Goal: Browse casually: Explore the website without a specific task or goal

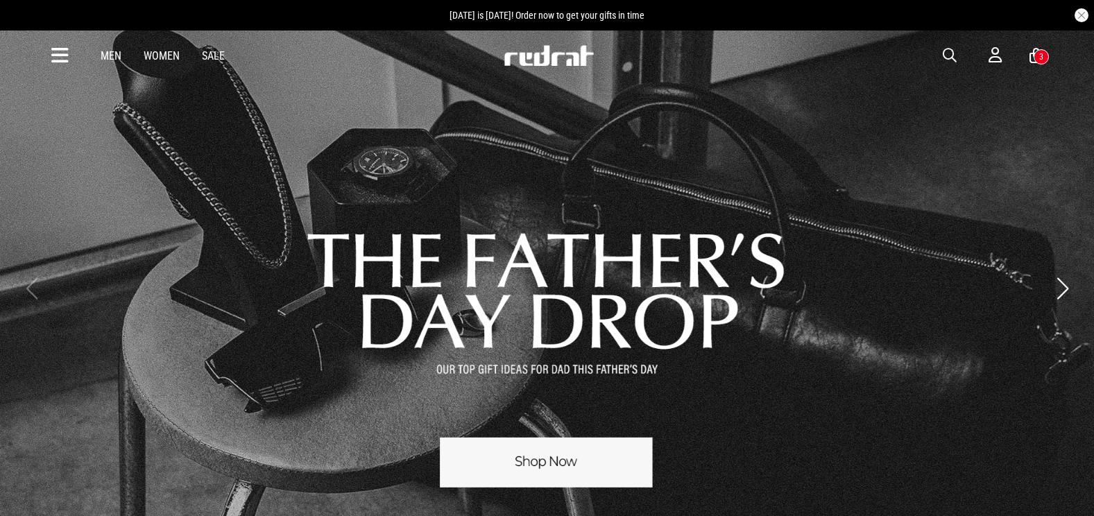
click at [947, 55] on span "button" at bounding box center [950, 55] width 14 height 17
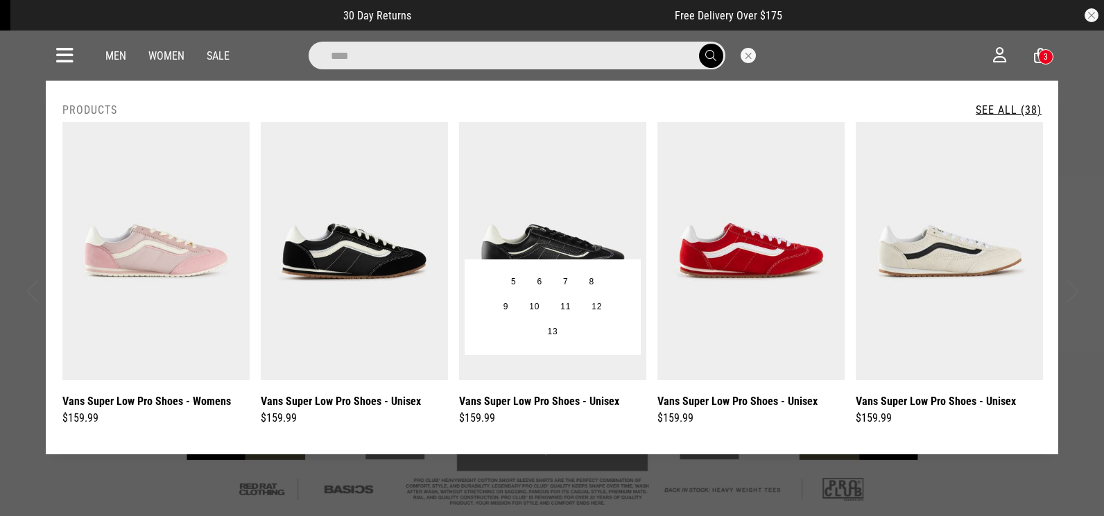
type input "****"
click at [599, 237] on img at bounding box center [552, 251] width 187 height 258
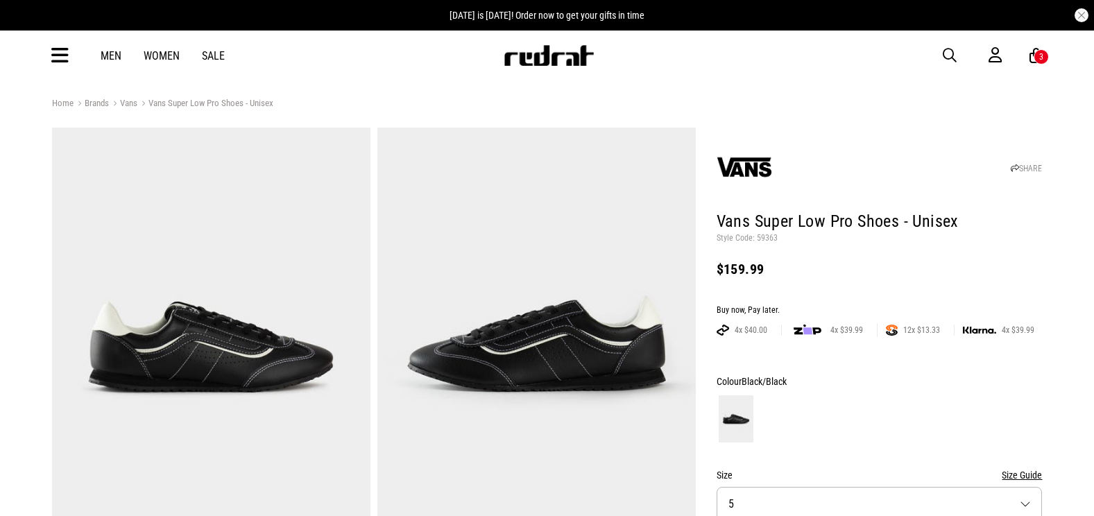
click at [769, 238] on p "Style Code: 59363" at bounding box center [880, 238] width 326 height 11
copy p "59363"
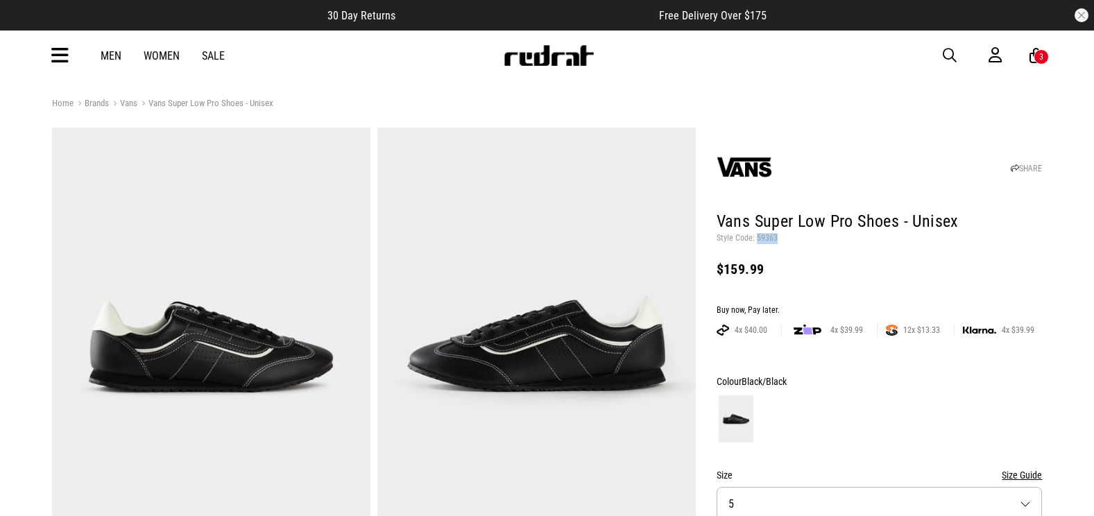
click at [950, 53] on span "button" at bounding box center [950, 55] width 14 height 17
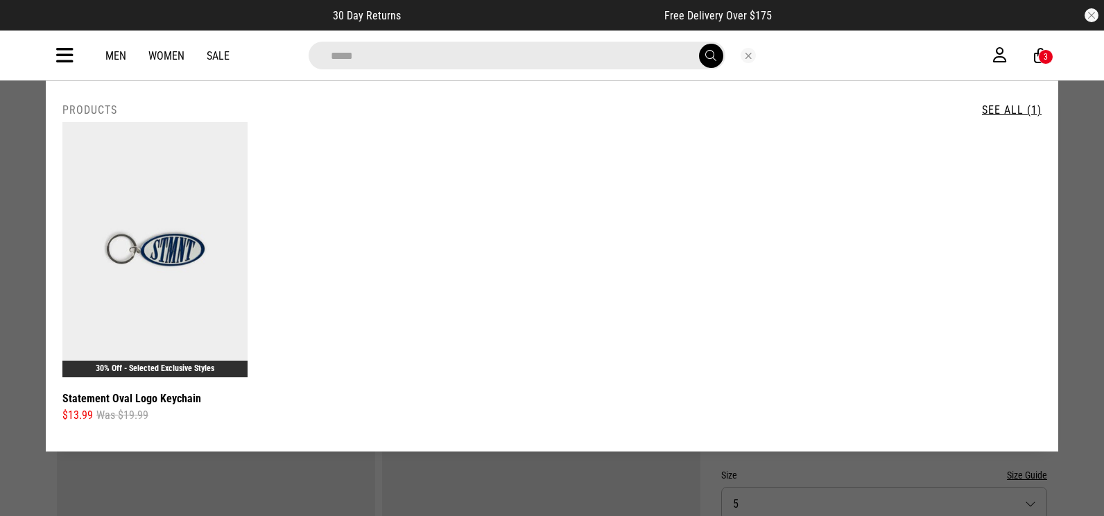
type input "*****"
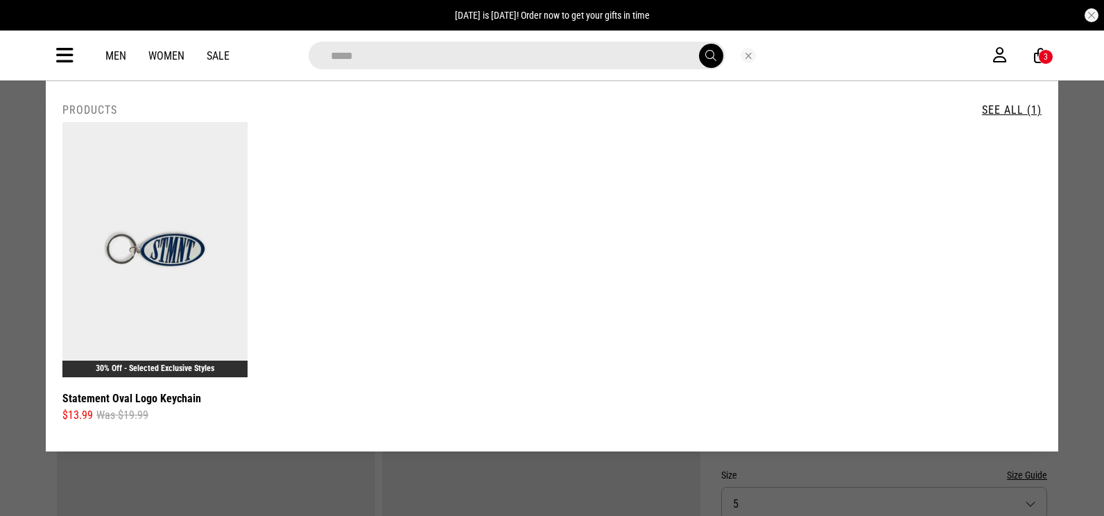
click at [757, 58] on div at bounding box center [749, 55] width 46 height 15
click at [746, 54] on button "Close search" at bounding box center [748, 55] width 15 height 15
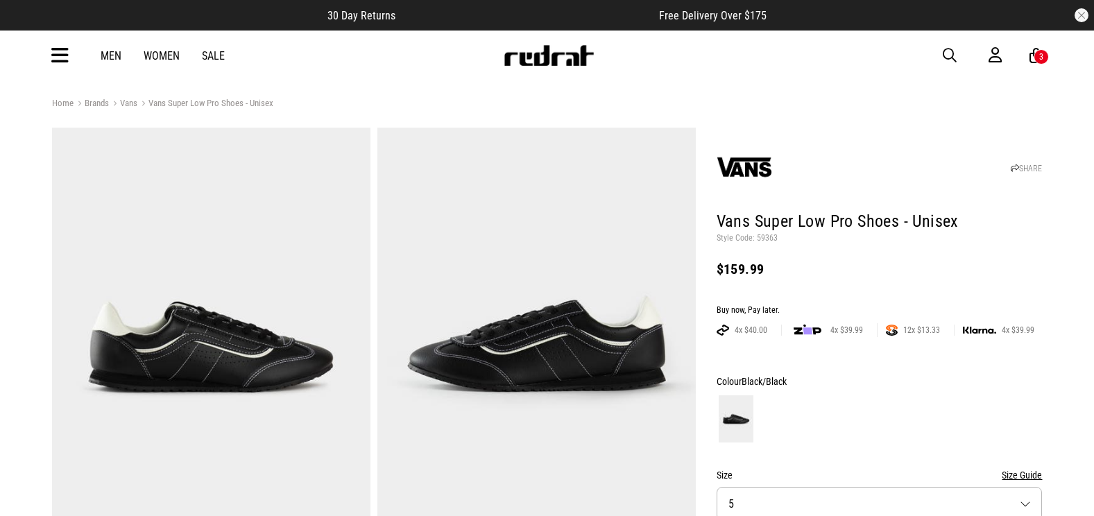
drag, startPoint x: 577, startPoint y: 51, endPoint x: 567, endPoint y: 46, distance: 11.2
click at [577, 51] on img at bounding box center [549, 55] width 92 height 21
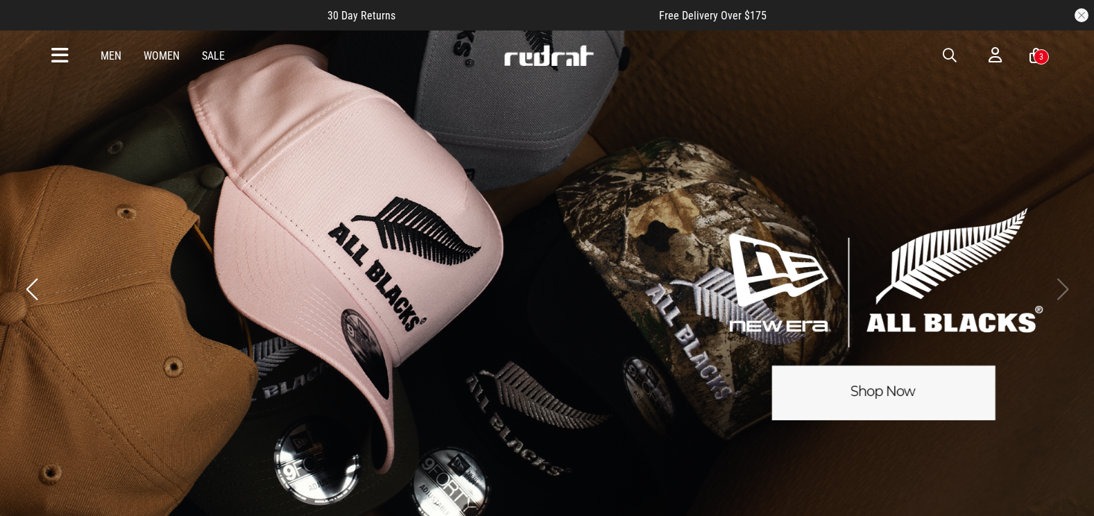
click at [56, 62] on icon at bounding box center [59, 55] width 17 height 23
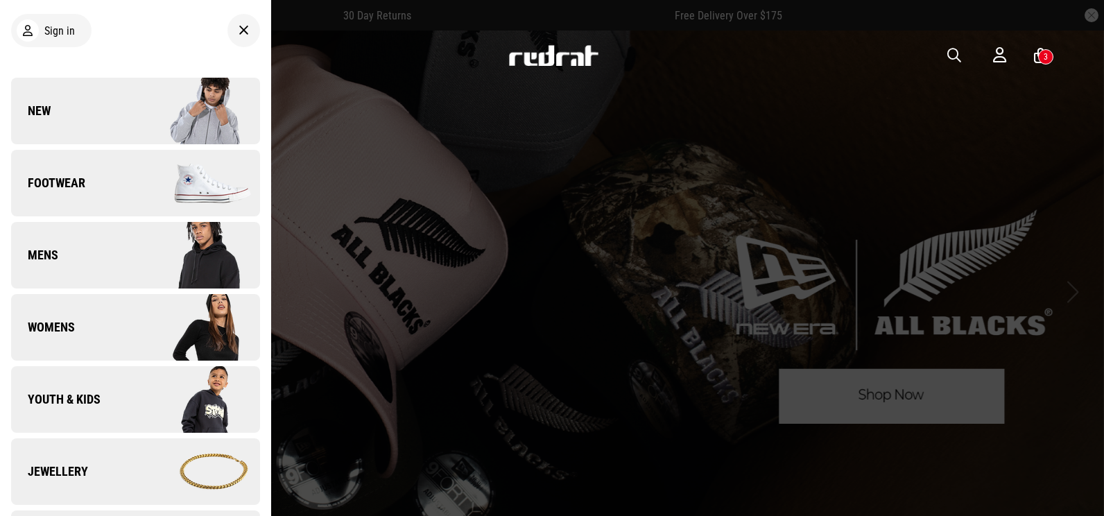
click at [72, 108] on link "New" at bounding box center [135, 111] width 249 height 67
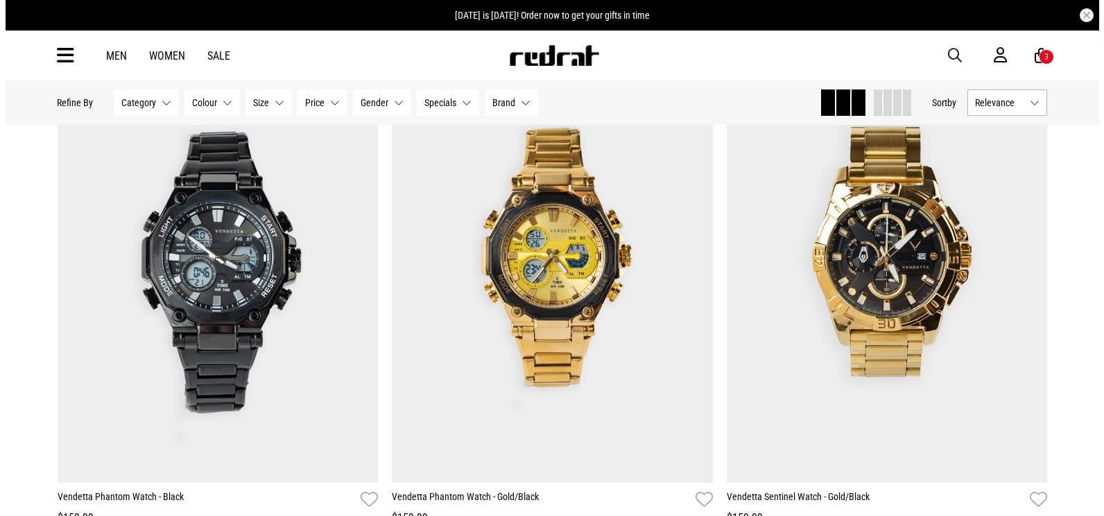
scroll to position [347, 0]
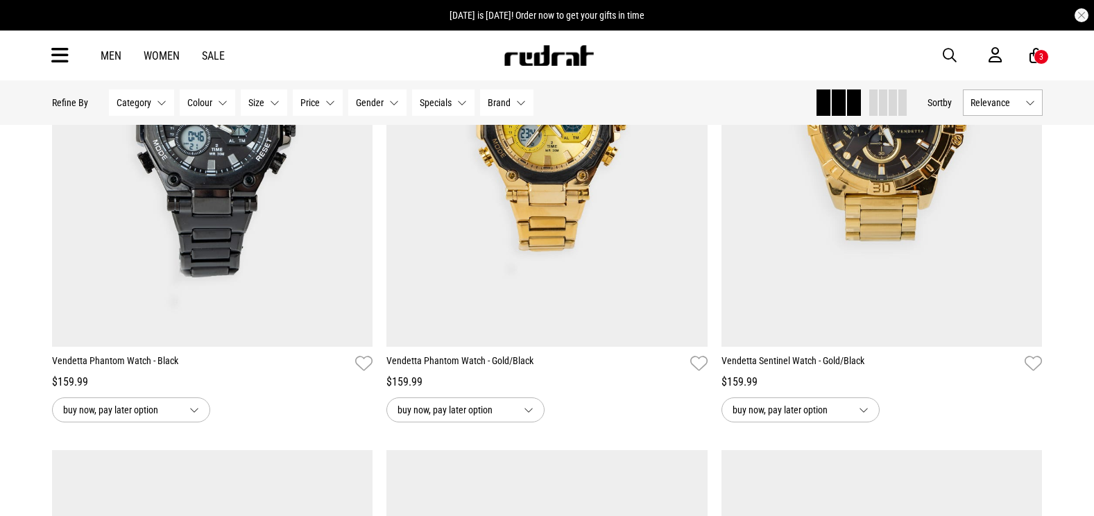
drag, startPoint x: 66, startPoint y: 47, endPoint x: 69, endPoint y: 56, distance: 9.7
click at [66, 47] on icon at bounding box center [59, 55] width 17 height 23
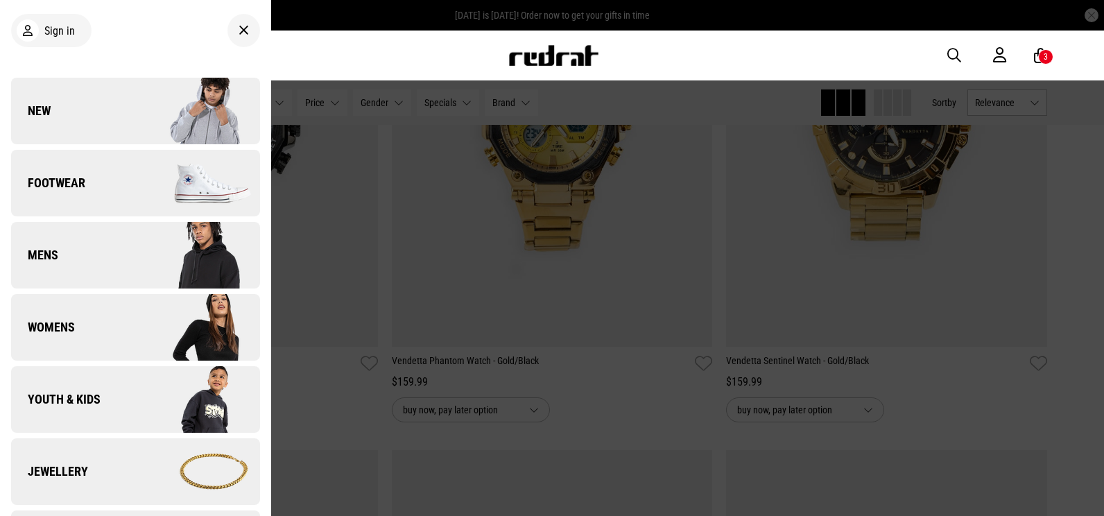
click at [113, 120] on link "New" at bounding box center [135, 111] width 249 height 67
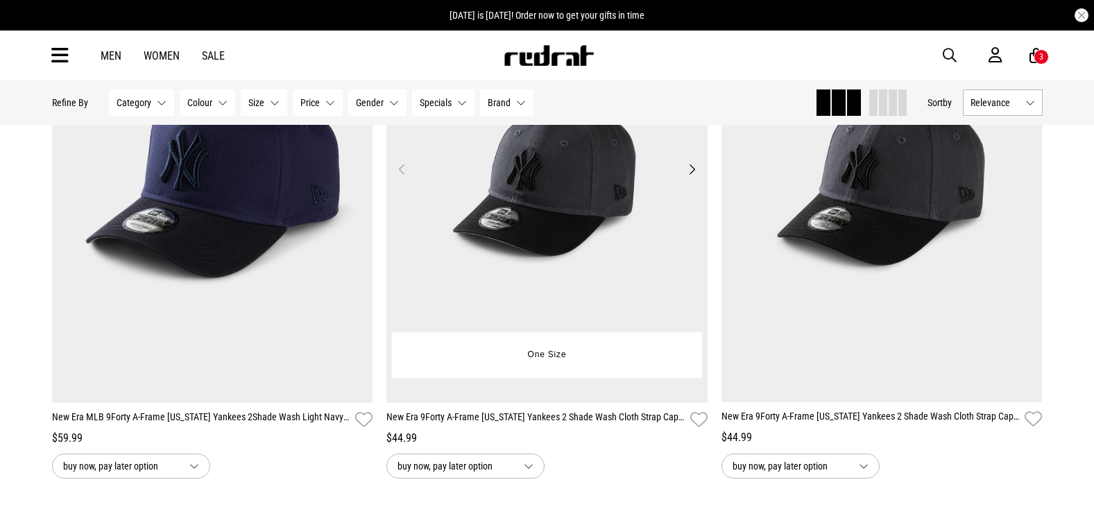
scroll to position [4440, 0]
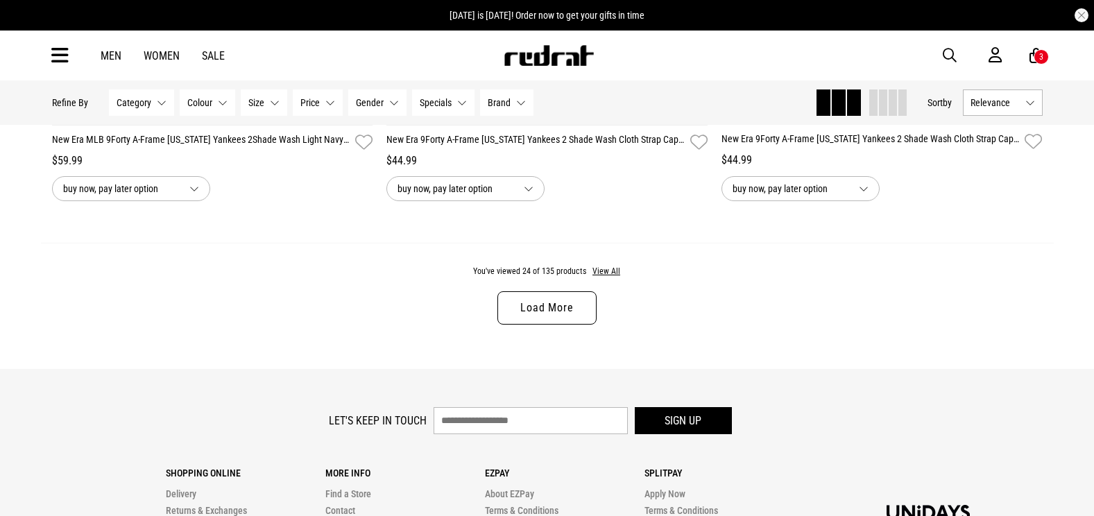
click at [551, 308] on link "Load More" at bounding box center [546, 307] width 99 height 33
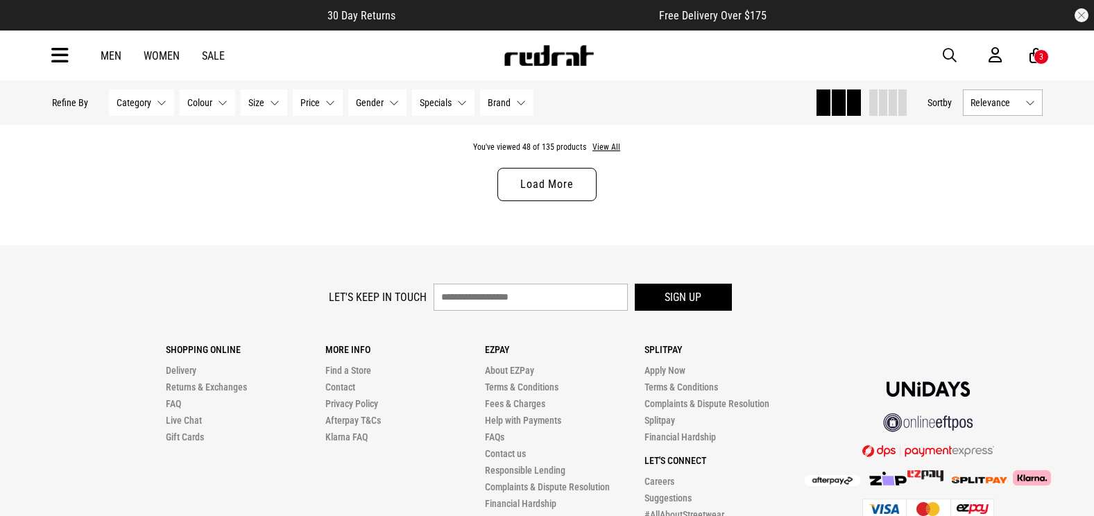
scroll to position [9018, 0]
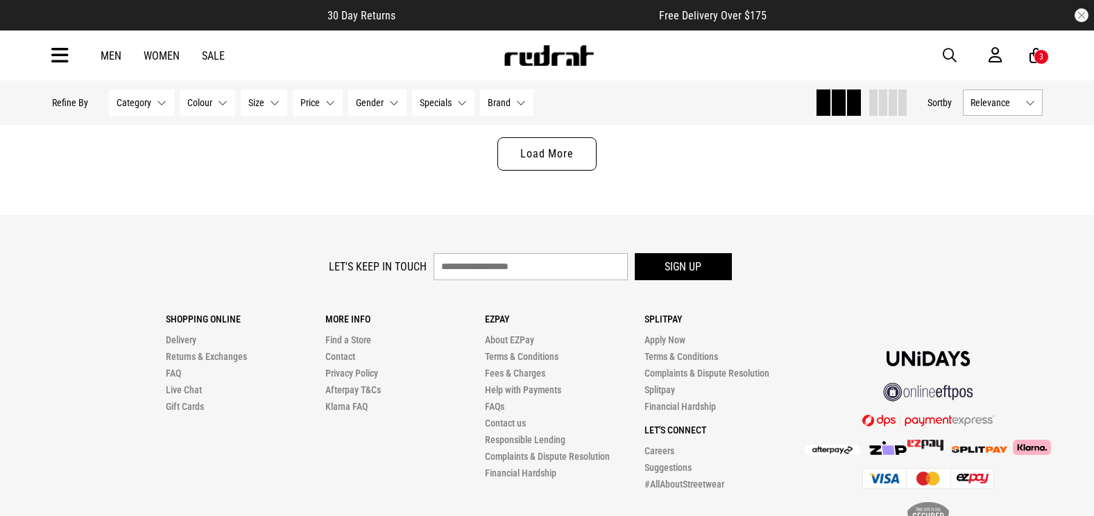
click at [535, 157] on link "Load More" at bounding box center [546, 153] width 99 height 33
